Goal: Task Accomplishment & Management: Use online tool/utility

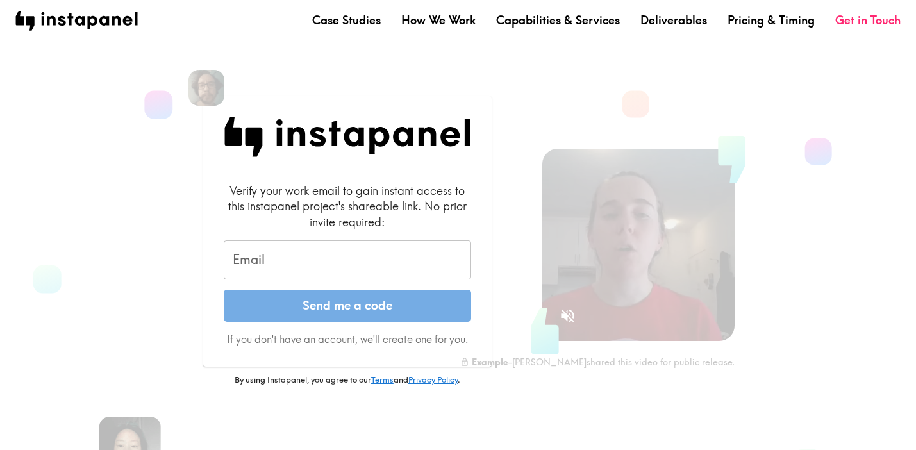
click at [385, 257] on input "Email" at bounding box center [348, 260] width 248 height 40
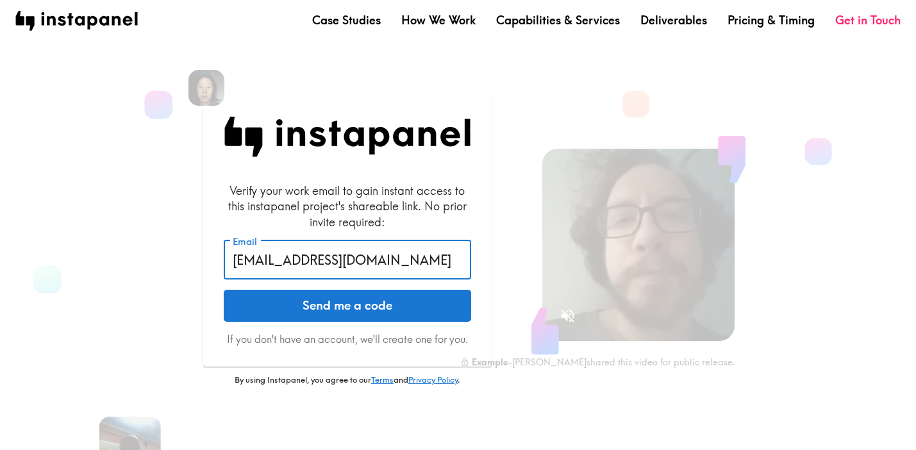
type input "[EMAIL_ADDRESS][DOMAIN_NAME]"
click at [347, 305] on button "Send me a code" at bounding box center [348, 306] width 248 height 32
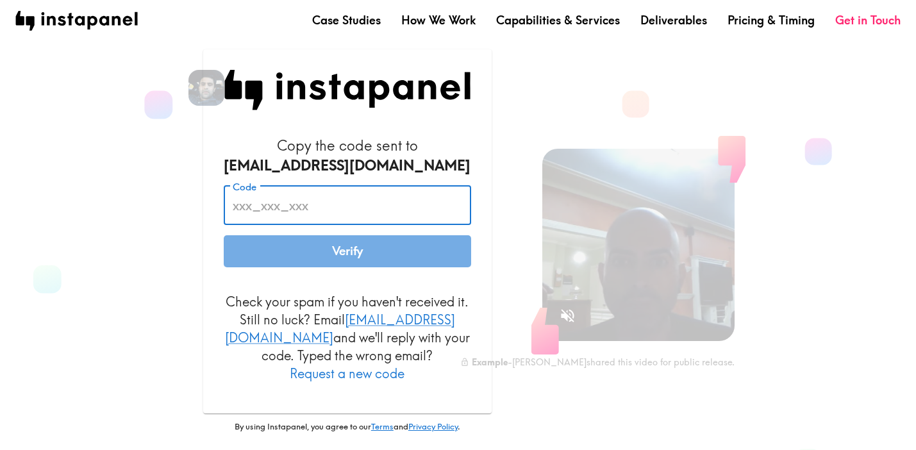
click at [335, 225] on input "Code" at bounding box center [348, 206] width 248 height 40
paste input "hGm_8je_ETr"
type input "hGm_8je_ETr"
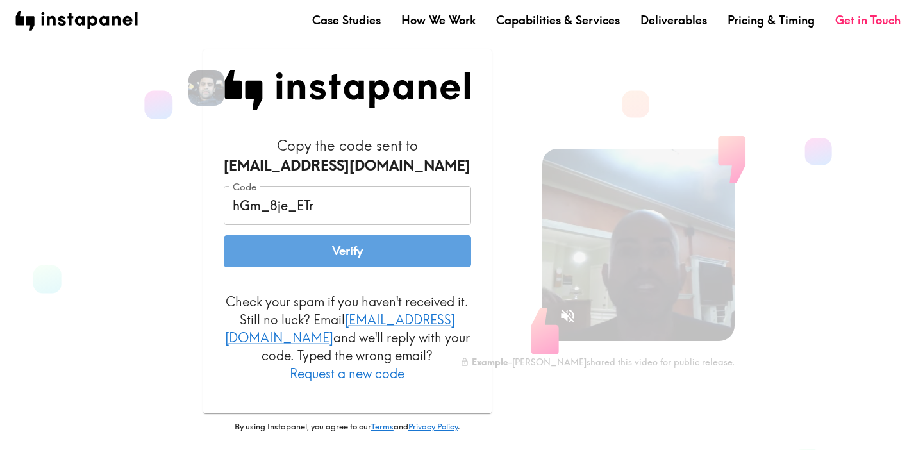
click at [344, 256] on button "Verify" at bounding box center [348, 251] width 248 height 32
